Goal: Task Accomplishment & Management: Manage account settings

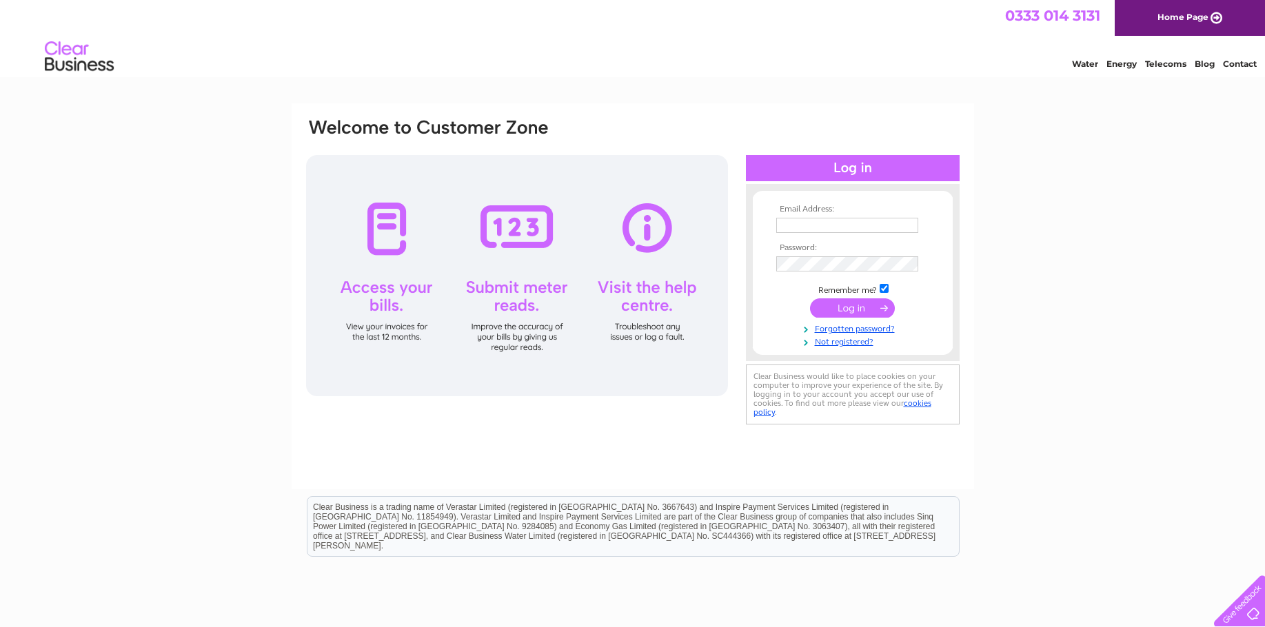
click at [792, 229] on input "text" at bounding box center [847, 225] width 142 height 15
type input "manager@orcadian.co.uk"
click at [854, 330] on link "Forgotten password?" at bounding box center [854, 329] width 157 height 13
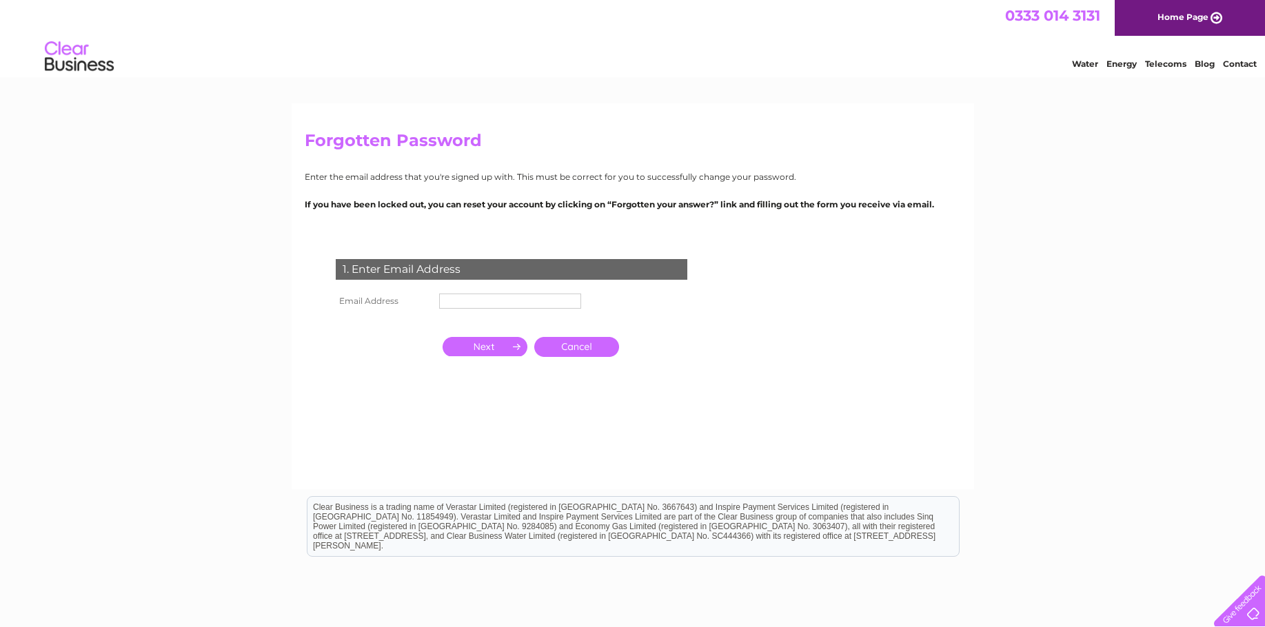
click at [478, 301] on input "text" at bounding box center [510, 301] width 142 height 15
type input "manager@orcadian.co.uk"
click at [481, 348] on input "button" at bounding box center [485, 348] width 85 height 19
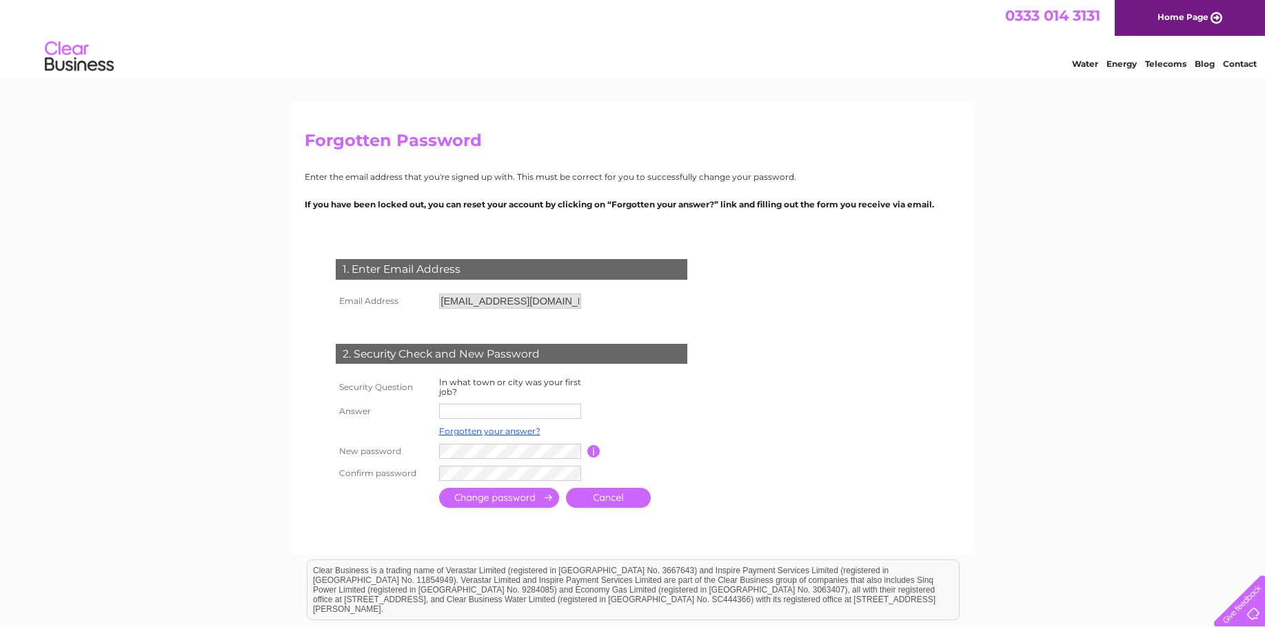
click at [486, 409] on input "text" at bounding box center [510, 411] width 142 height 15
type input "Kirkwall"
click at [487, 496] on input "submit" at bounding box center [499, 500] width 120 height 20
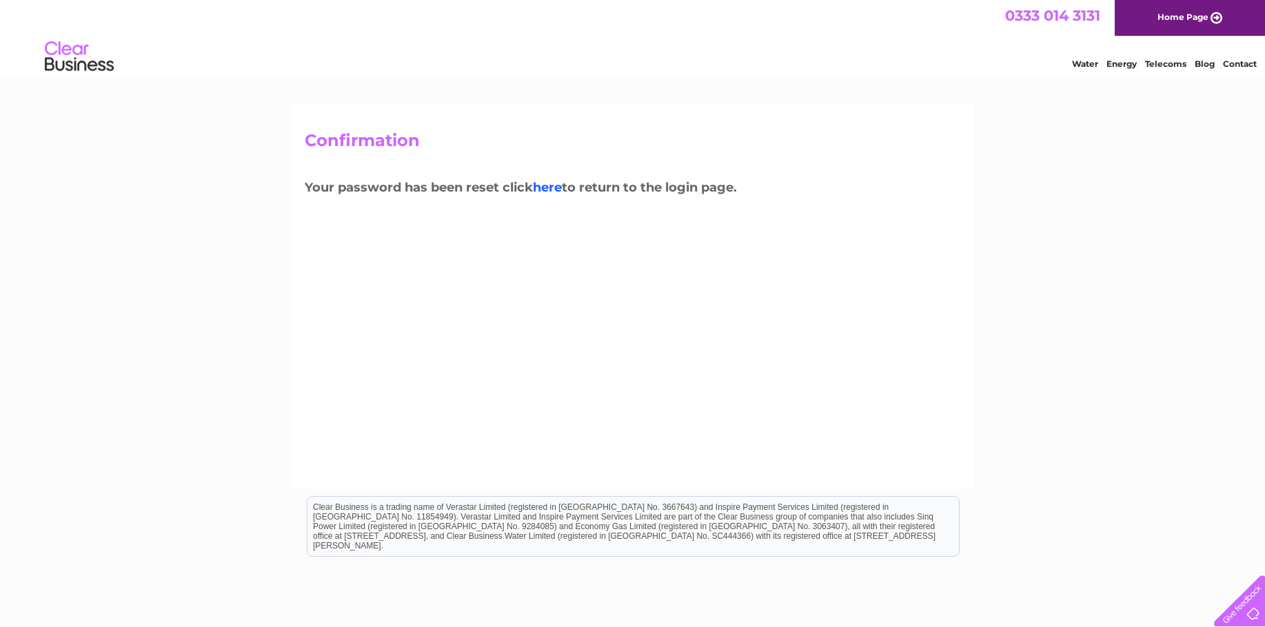
click at [552, 190] on link "here" at bounding box center [547, 187] width 29 height 15
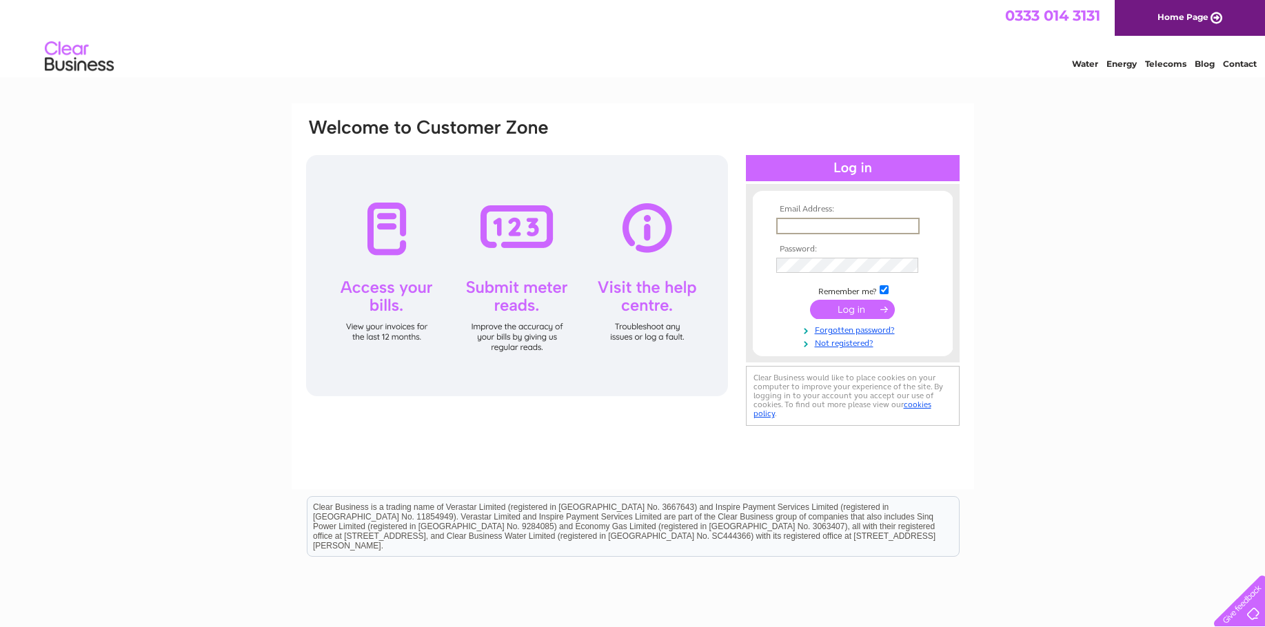
click at [813, 223] on input "text" at bounding box center [847, 226] width 143 height 17
type input "manager@orcadian.co.uk"
click at [842, 307] on input "submit" at bounding box center [852, 309] width 85 height 19
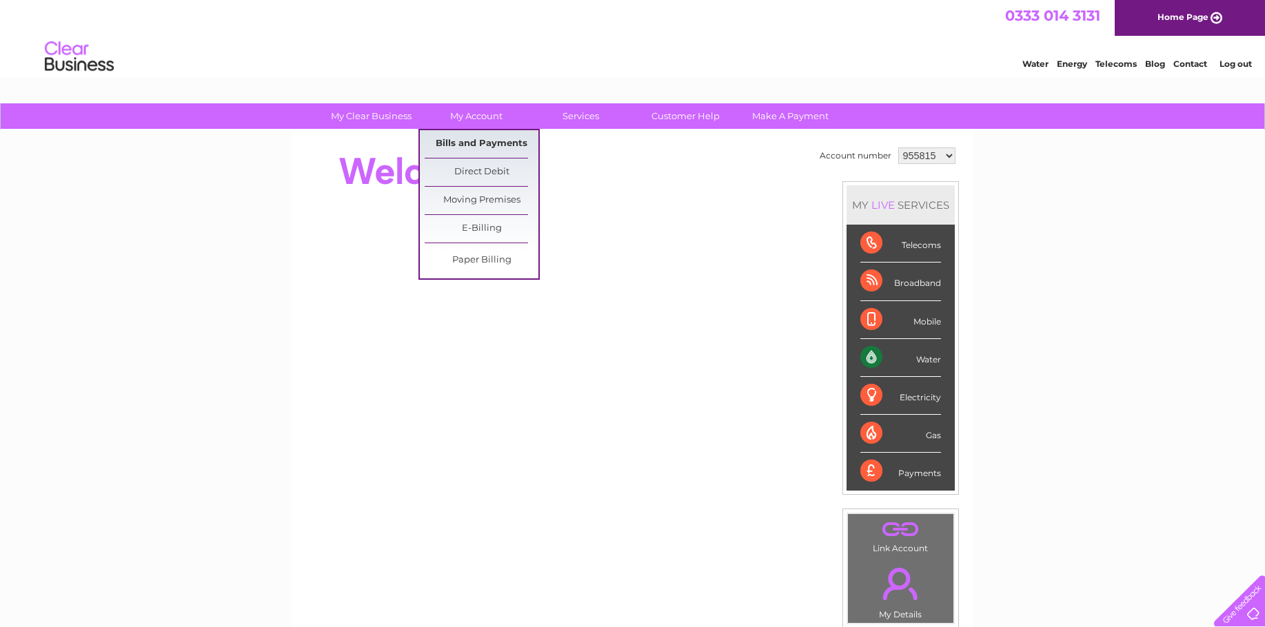
click at [484, 140] on link "Bills and Payments" at bounding box center [482, 144] width 114 height 28
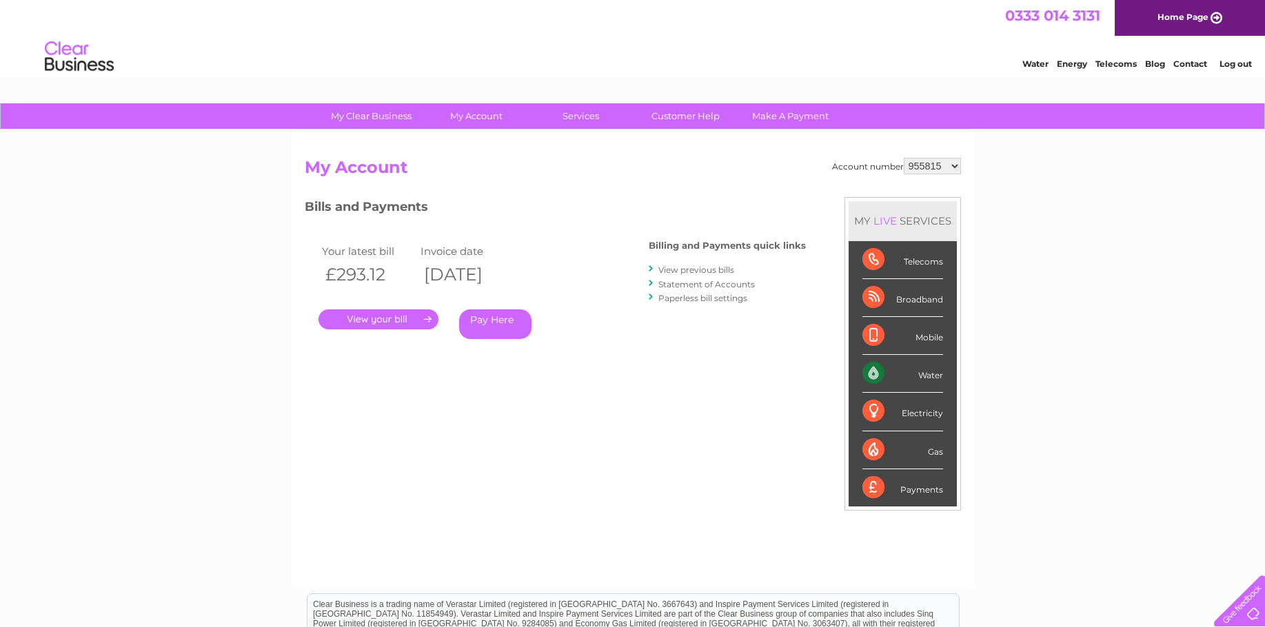
click at [654, 265] on div at bounding box center [652, 269] width 6 height 13
drag, startPoint x: 649, startPoint y: 269, endPoint x: 654, endPoint y: 274, distance: 7.3
click at [654, 274] on div at bounding box center [652, 269] width 6 height 13
click at [671, 270] on link "View previous bills" at bounding box center [696, 270] width 76 height 10
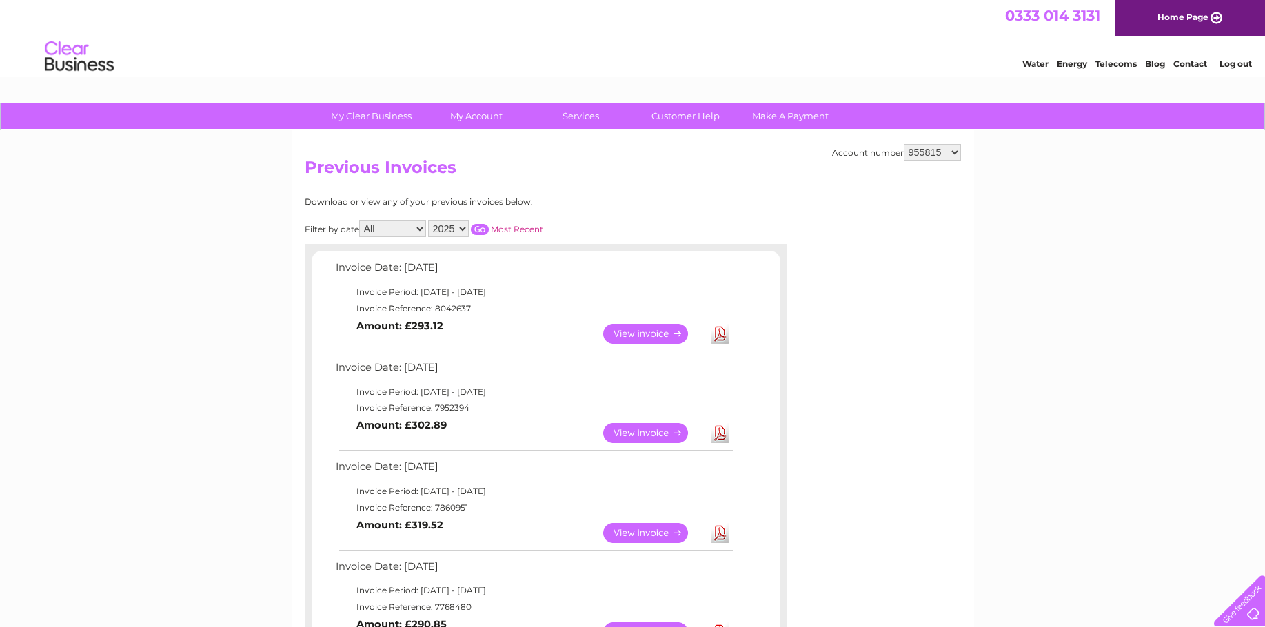
click at [631, 332] on link "View" at bounding box center [653, 334] width 101 height 20
click at [716, 432] on link "Download" at bounding box center [720, 433] width 17 height 20
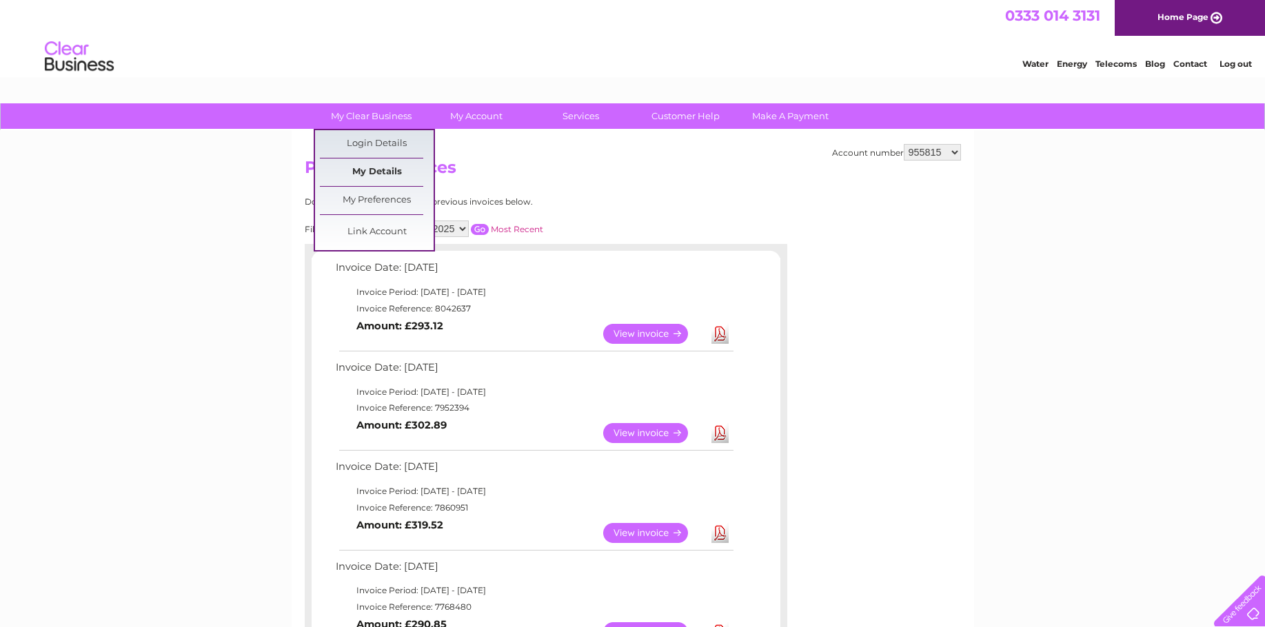
click at [376, 168] on link "My Details" at bounding box center [377, 173] width 114 height 28
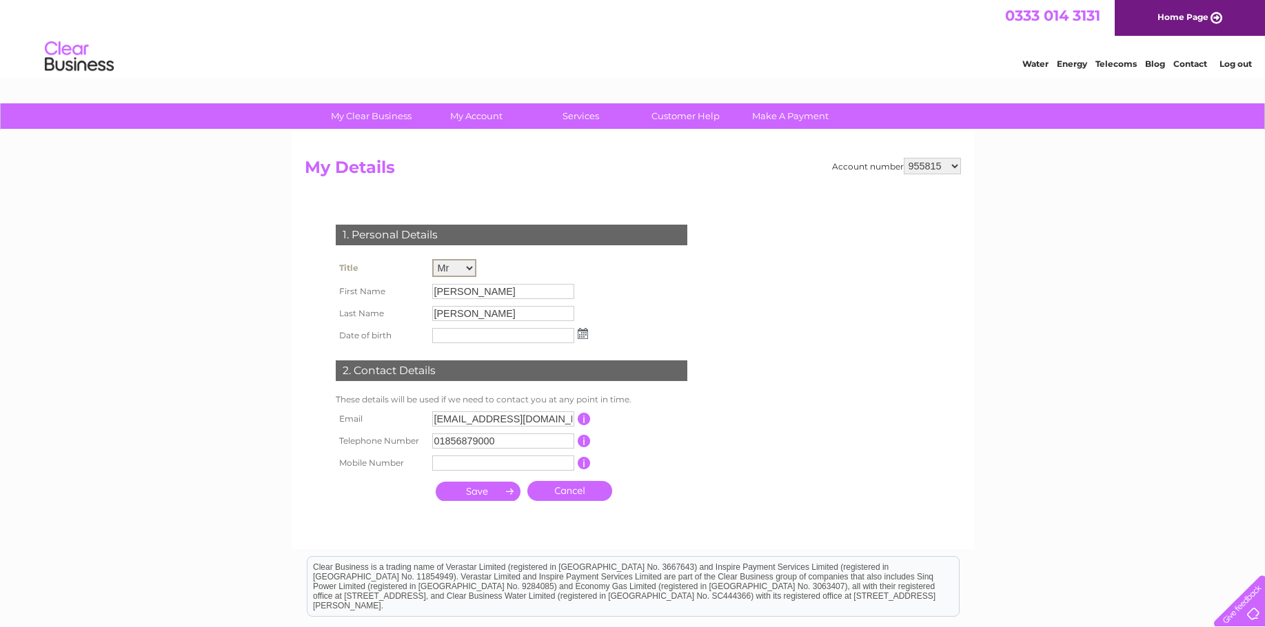
click at [469, 265] on select "Mr Mrs Ms Miss Dr Rev Prof Other" at bounding box center [454, 268] width 44 height 18
click at [432, 259] on select "Mr Mrs Ms Miss Dr Rev Prof Other" at bounding box center [454, 268] width 44 height 18
drag, startPoint x: 470, startPoint y: 289, endPoint x: 383, endPoint y: 283, distance: 86.4
click at [383, 283] on tr "First Name Craig" at bounding box center [461, 290] width 259 height 23
click at [470, 310] on input "MacInnes" at bounding box center [503, 313] width 142 height 15
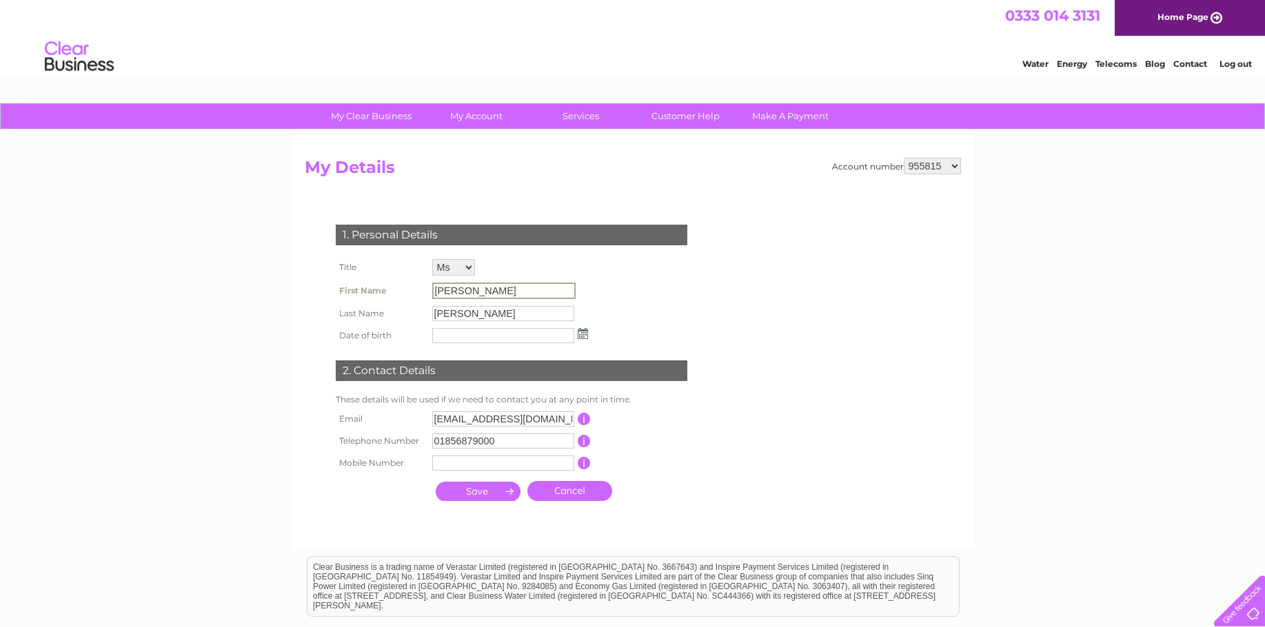
drag, startPoint x: 467, startPoint y: 288, endPoint x: 365, endPoint y: 277, distance: 101.9
click at [365, 277] on tbody "Title Mr Mrs Ms Miss Dr Rev Prof Other First Name Craig Last Name MacInnes Date…" at bounding box center [461, 301] width 259 height 91
click at [466, 316] on input "MacInnes" at bounding box center [503, 313] width 142 height 15
drag, startPoint x: 463, startPoint y: 316, endPoint x: 408, endPoint y: 305, distance: 55.6
click at [408, 305] on tr "Last Name MacInnes" at bounding box center [461, 312] width 259 height 23
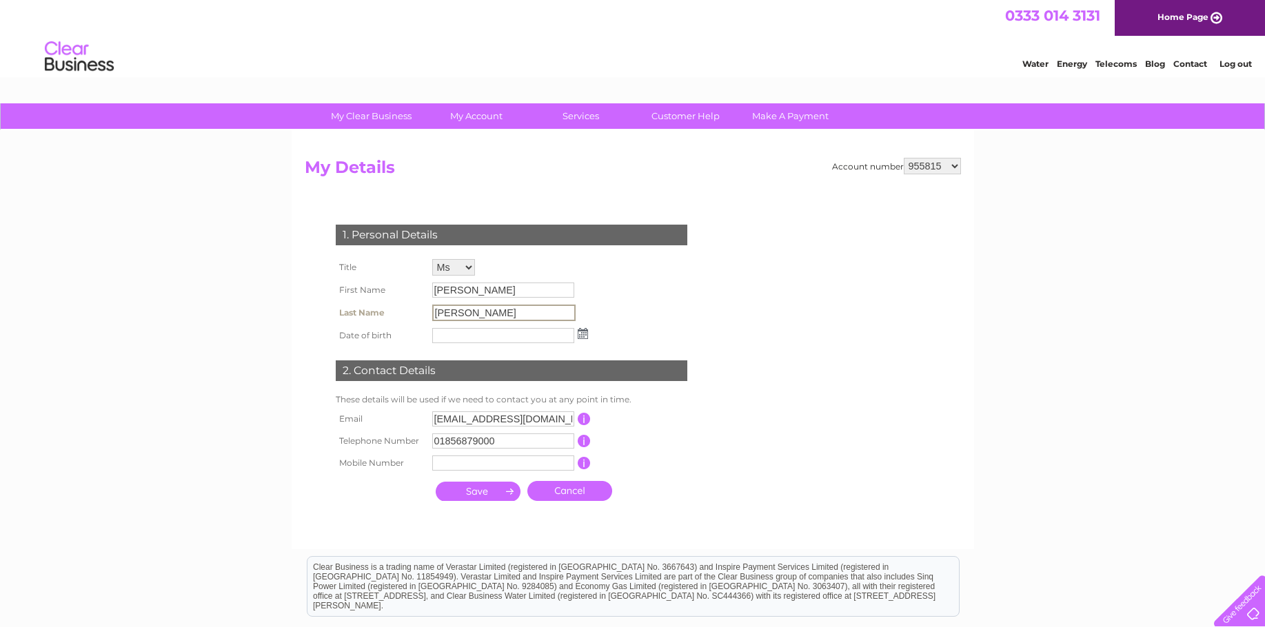
drag, startPoint x: 481, startPoint y: 312, endPoint x: 392, endPoint y: 310, distance: 89.7
click at [392, 310] on tr "Last Name MacInnes" at bounding box center [461, 312] width 259 height 23
click at [469, 266] on select "Mr Mrs Ms Miss Dr Rev Prof Other" at bounding box center [453, 267] width 43 height 17
select select "Mr"
click at [432, 259] on select "Mr Mrs Ms Miss Dr Rev Prof Other" at bounding box center [454, 268] width 44 height 18
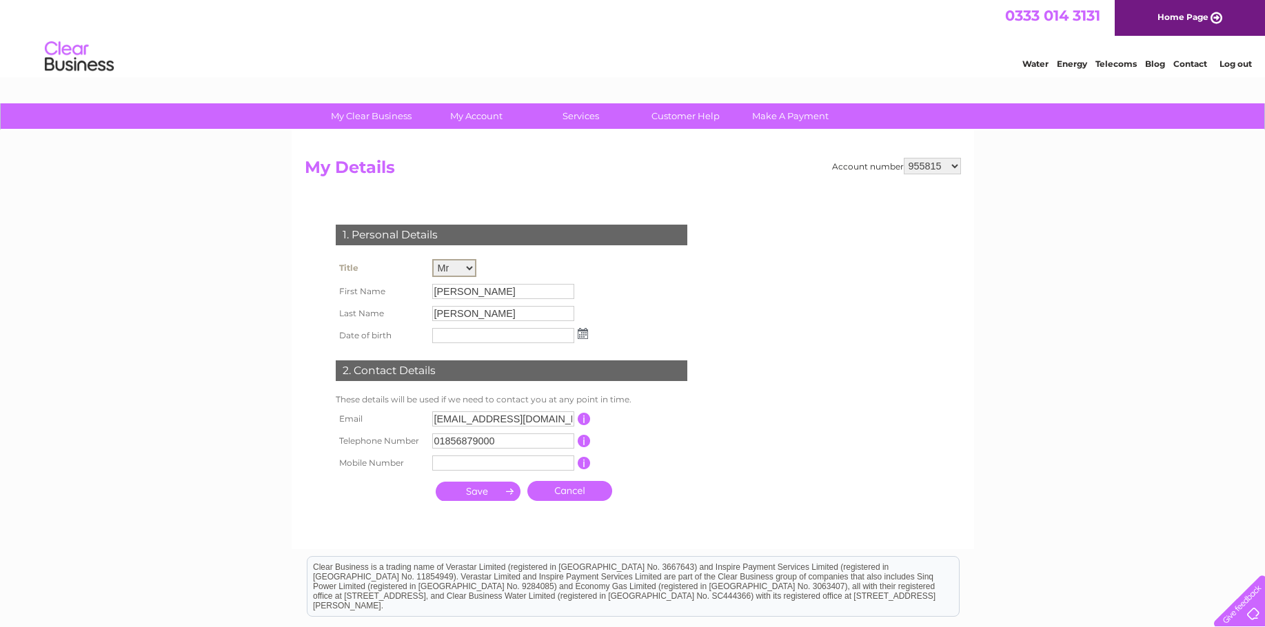
click at [559, 282] on td "Craig" at bounding box center [510, 292] width 163 height 22
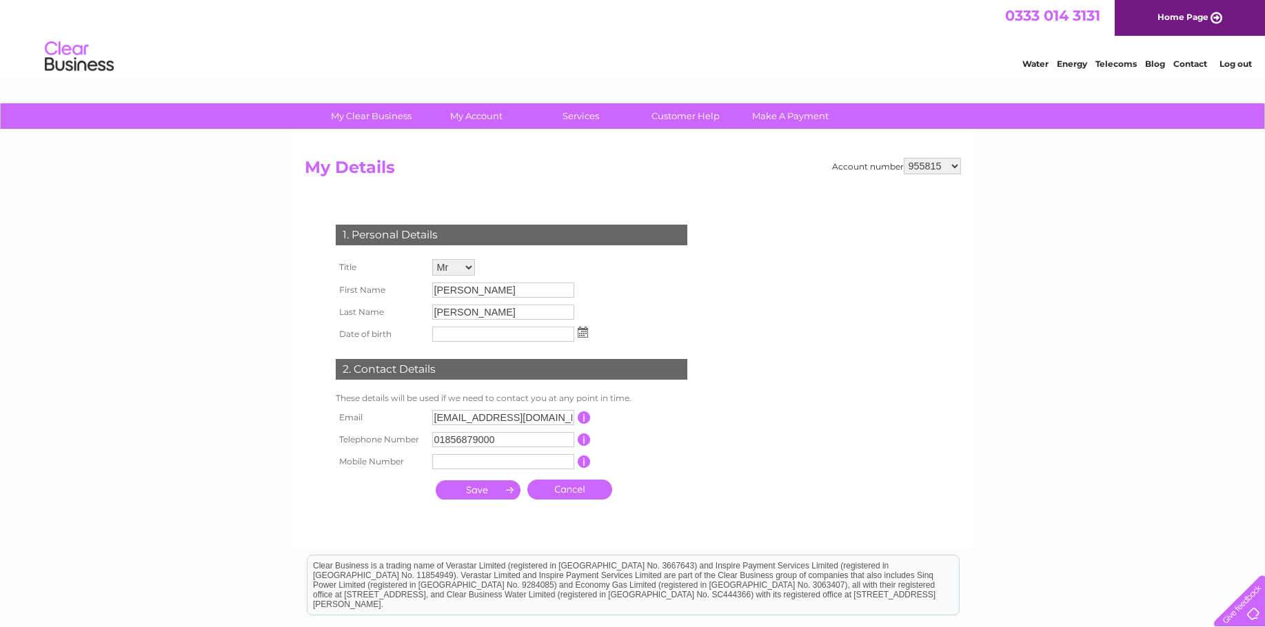
click at [489, 498] on input "submit" at bounding box center [478, 490] width 85 height 19
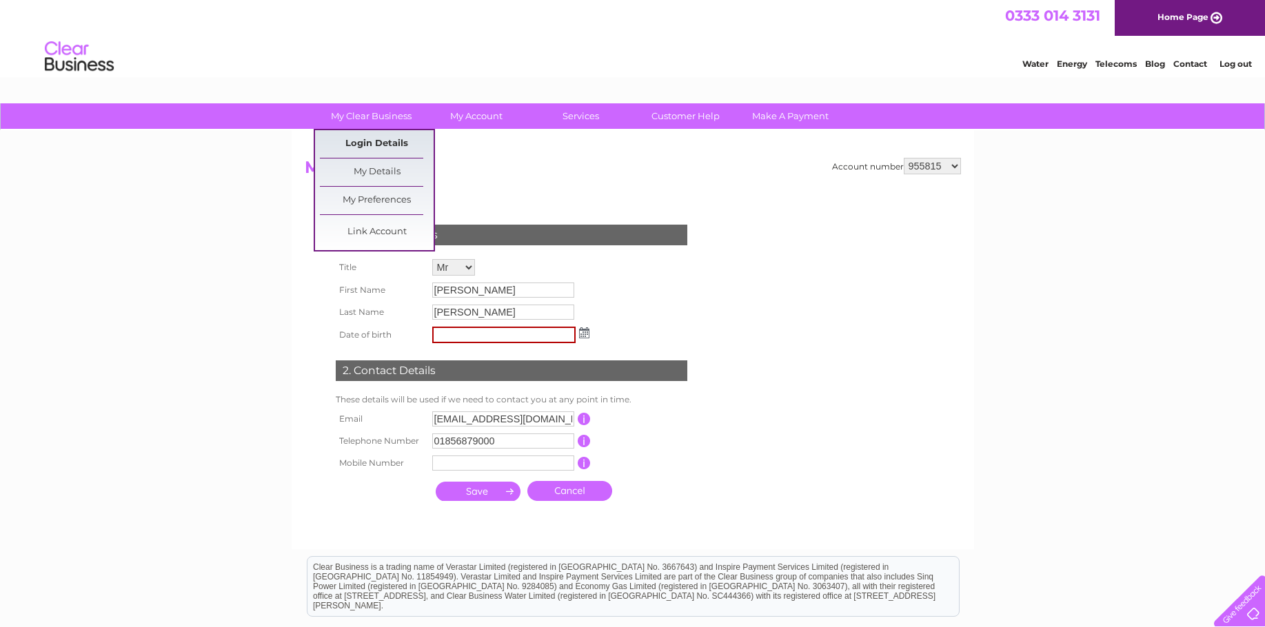
click at [379, 147] on link "Login Details" at bounding box center [377, 144] width 114 height 28
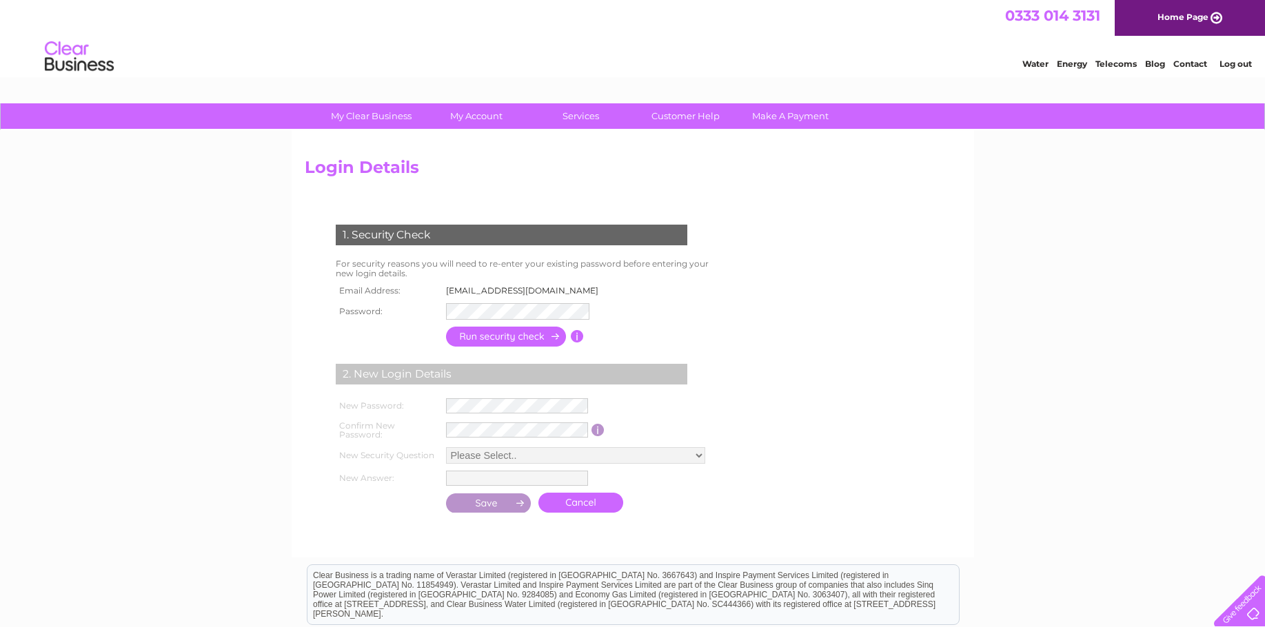
click at [484, 332] on input "button" at bounding box center [506, 337] width 121 height 20
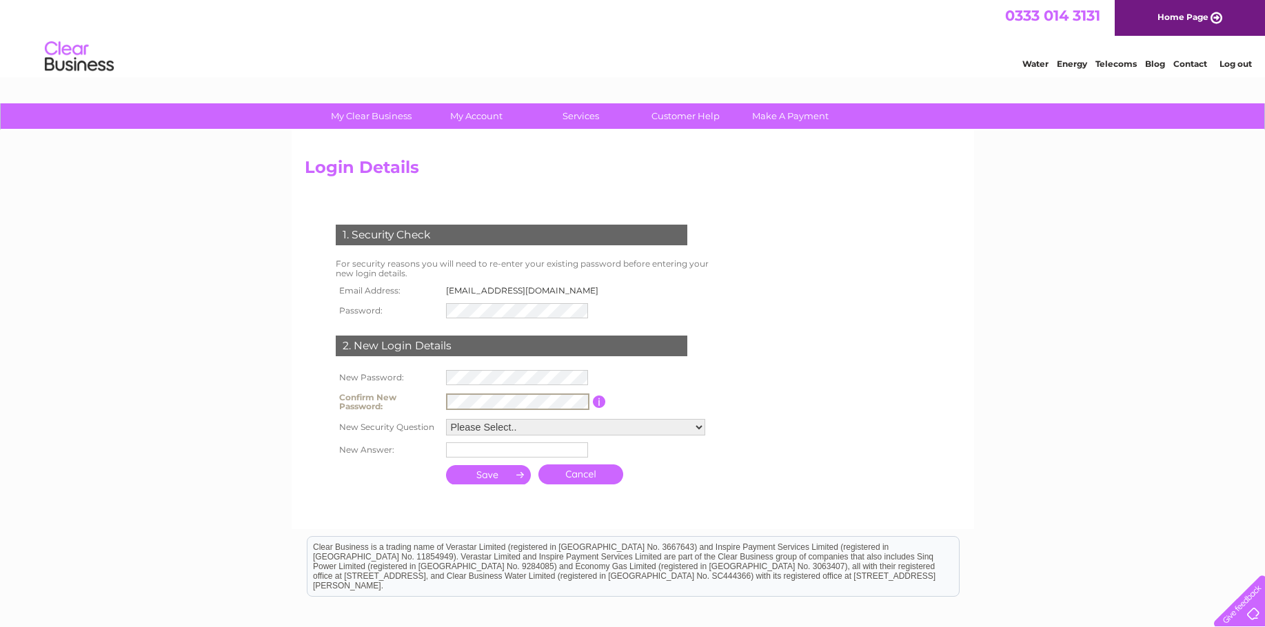
click at [498, 425] on select "Please Select.. In what town or city was your first job? In what town or city d…" at bounding box center [575, 427] width 259 height 17
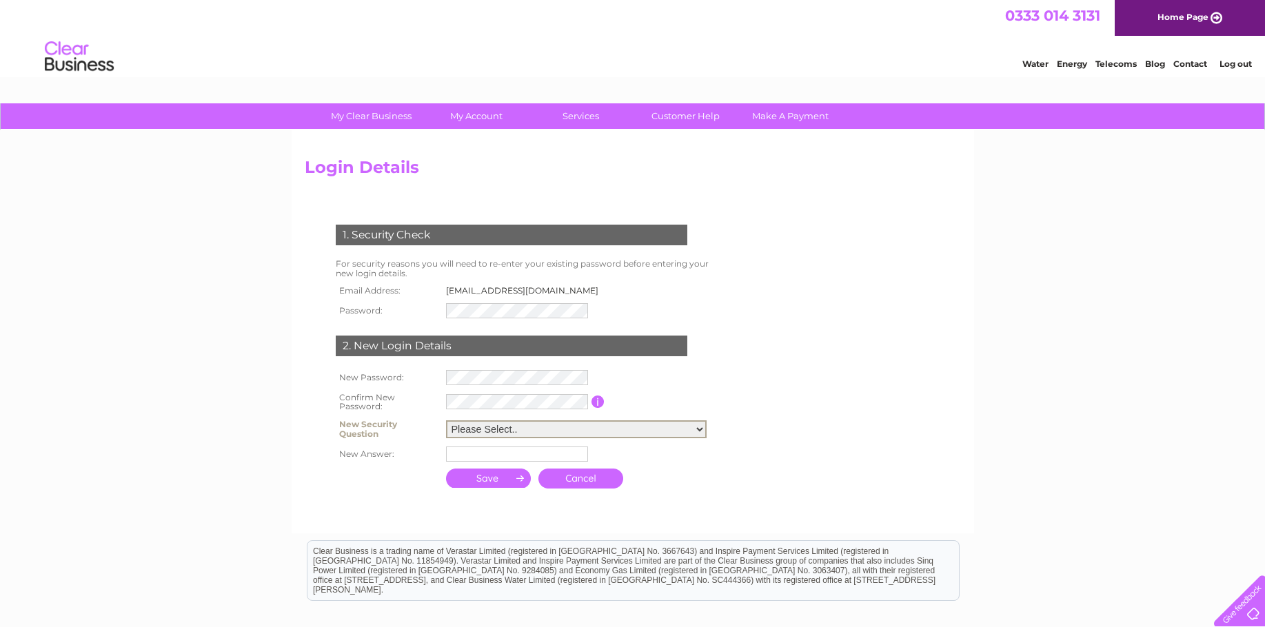
select select "1"
click at [446, 421] on select "Please Select.. In what town or city was your first job? In what town or city d…" at bounding box center [576, 430] width 261 height 18
click at [525, 455] on input "text" at bounding box center [517, 454] width 142 height 15
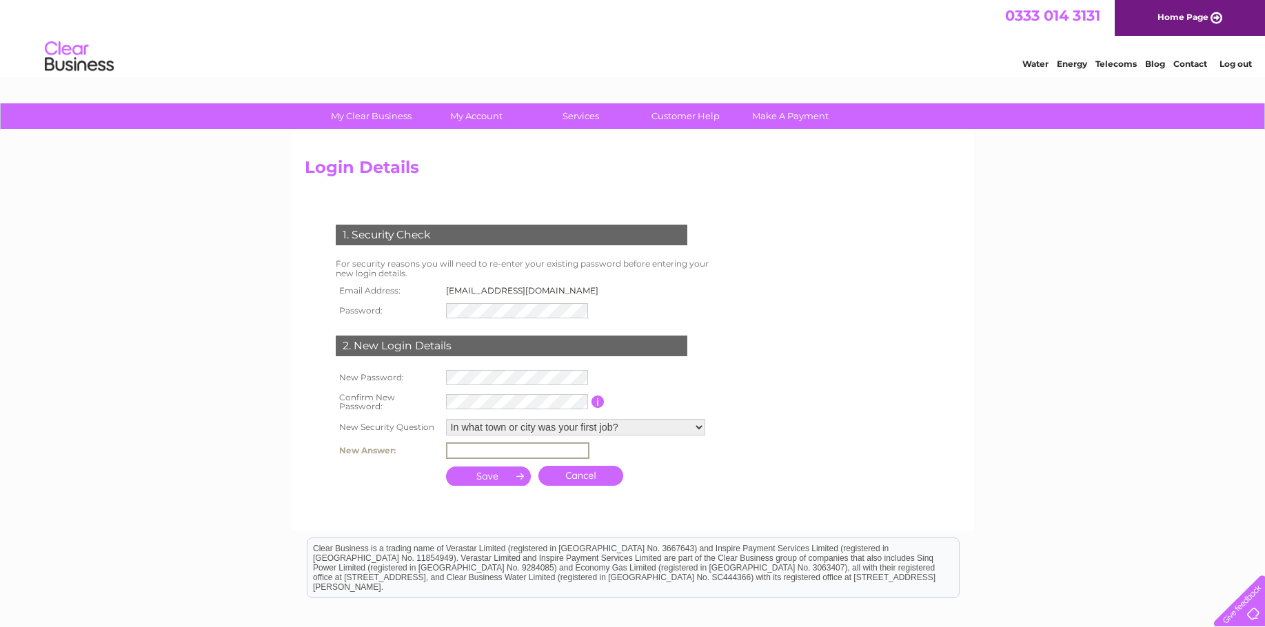
type input "Kirkwall"
click at [502, 483] on input "submit" at bounding box center [488, 474] width 85 height 19
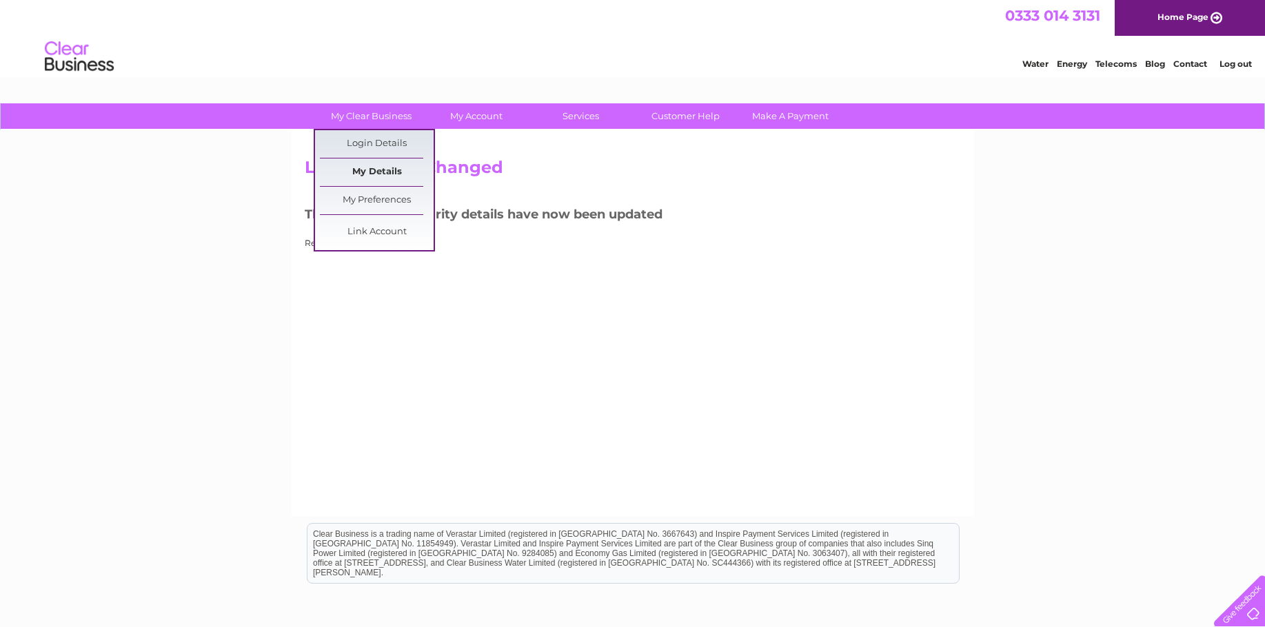
click at [391, 168] on link "My Details" at bounding box center [377, 173] width 114 height 28
